Goal: Entertainment & Leisure: Browse casually

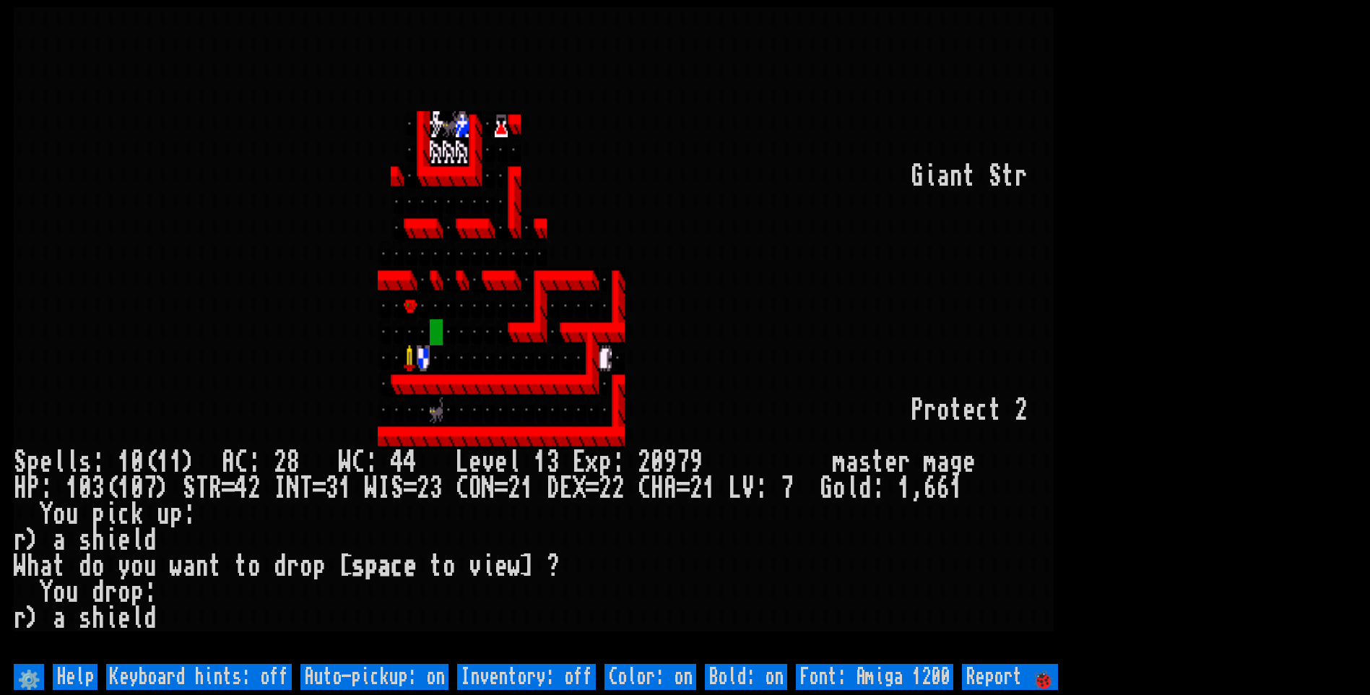
click at [405, 672] on off "Auto-pickup: on" at bounding box center [375, 677] width 148 height 26
type off "Auto-pickup: off"
